Goal: Use online tool/utility: Utilize a website feature to perform a specific function

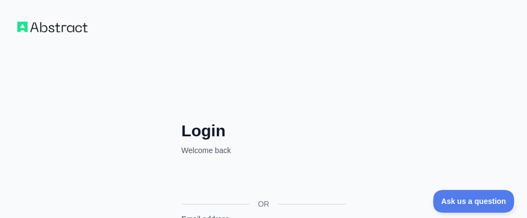
drag, startPoint x: 0, startPoint y: 0, endPoint x: 275, endPoint y: 177, distance: 327.5
click at [275, 177] on div "Acceder con Google. Se abre en una pestaña nueva" at bounding box center [262, 179] width 162 height 24
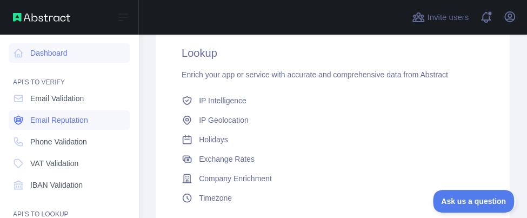
scroll to position [305, 0]
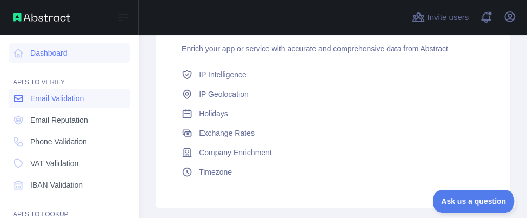
click at [25, 100] on link "Email Validation" at bounding box center [69, 98] width 121 height 19
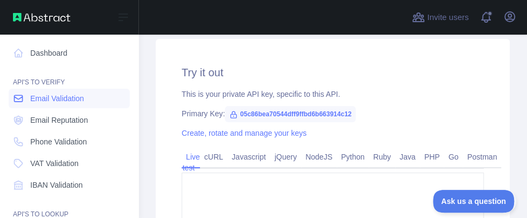
type textarea "**********"
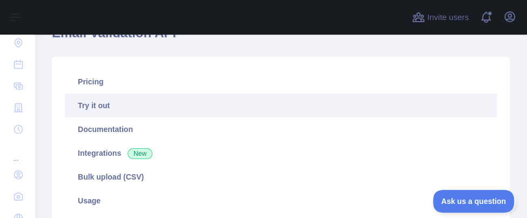
scroll to position [139, 0]
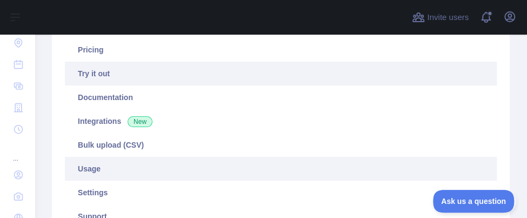
click at [137, 174] on link "Usage" at bounding box center [280, 169] width 431 height 24
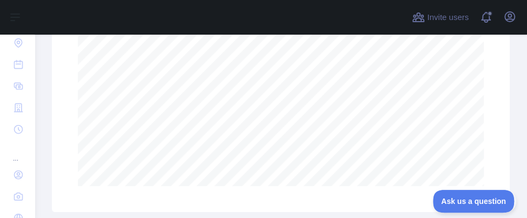
scroll to position [418, 0]
